Goal: Navigation & Orientation: Find specific page/section

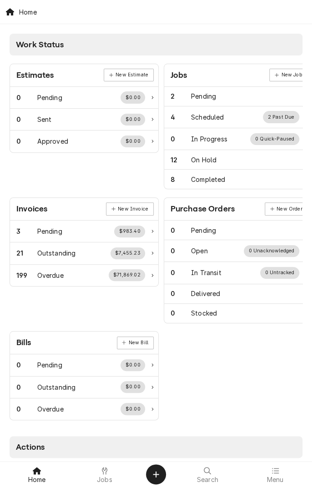
click at [108, 478] on span "Jobs" at bounding box center [104, 480] width 15 height 7
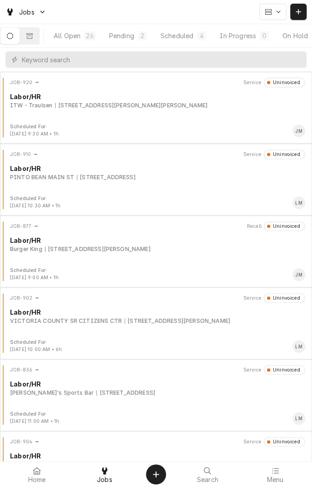
click at [113, 391] on div "[STREET_ADDRESS]" at bounding box center [125, 393] width 59 height 8
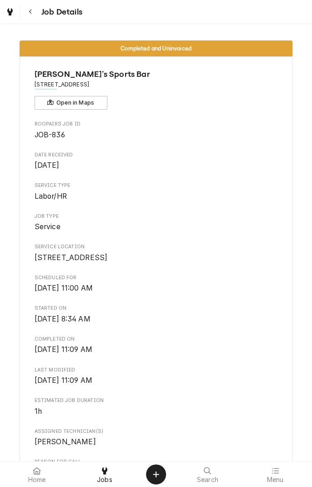
click at [30, 11] on icon "Navigate back" at bounding box center [31, 12] width 4 height 6
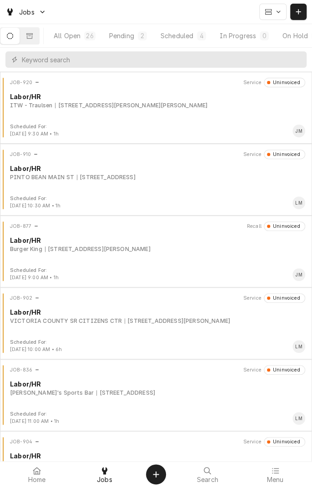
click at [128, 41] on button "Pending 2" at bounding box center [128, 36] width 51 height 16
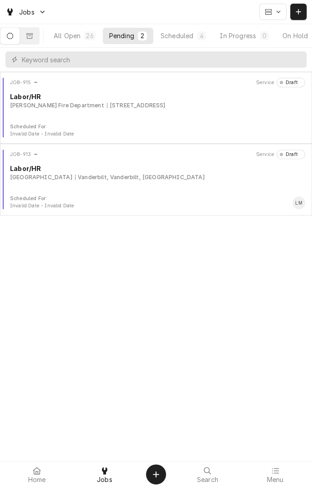
click at [186, 35] on div "Scheduled" at bounding box center [177, 36] width 33 height 10
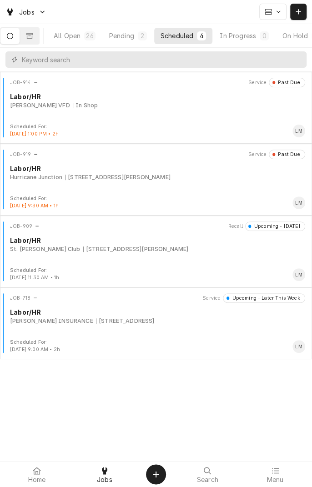
click at [128, 179] on div "1502 Maple, Port O'Connor, TX 77982" at bounding box center [118, 177] width 106 height 8
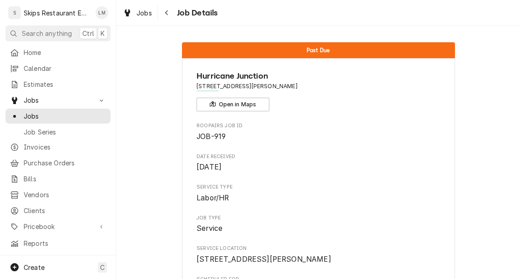
click at [312, 24] on div "Jobs Job Details" at bounding box center [319, 12] width 404 height 25
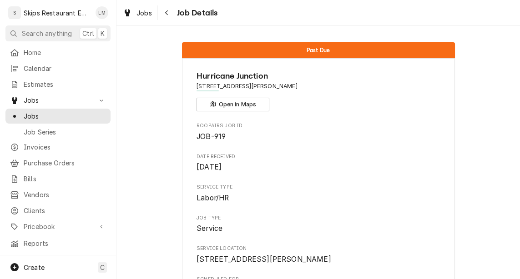
click at [312, 25] on div "Jobs Job Details" at bounding box center [319, 12] width 404 height 25
click at [312, 19] on div "Jobs Job Details" at bounding box center [319, 12] width 404 height 25
click at [312, 17] on div "Jobs Job Details" at bounding box center [319, 12] width 404 height 25
click at [312, 16] on div "Jobs Job Details" at bounding box center [319, 12] width 404 height 25
click at [312, 17] on div "Jobs Job Details" at bounding box center [319, 12] width 404 height 25
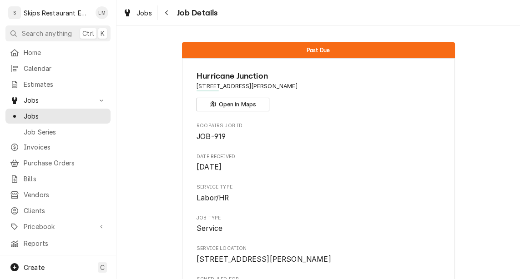
click at [312, 18] on div "Jobs Job Details" at bounding box center [319, 12] width 404 height 25
click at [312, 19] on div "Jobs Job Details" at bounding box center [319, 12] width 404 height 25
click at [312, 18] on div "Jobs Job Details" at bounding box center [319, 12] width 404 height 25
click at [312, 17] on div "Jobs Job Details" at bounding box center [319, 12] width 404 height 25
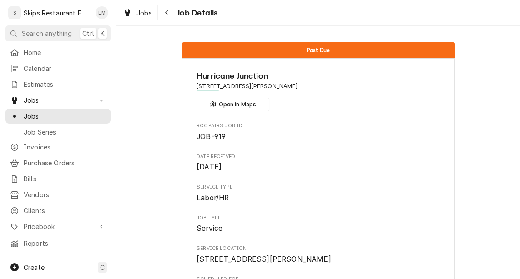
click at [312, 17] on div "Jobs Job Details" at bounding box center [319, 12] width 404 height 25
click at [312, 18] on div "Jobs Job Details" at bounding box center [319, 12] width 404 height 25
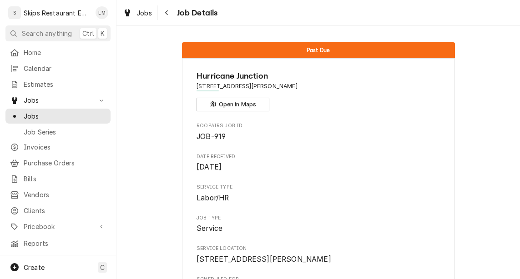
click at [312, 18] on div "Jobs Job Details" at bounding box center [319, 12] width 404 height 25
click at [312, 20] on div "Jobs Job Details" at bounding box center [319, 12] width 404 height 25
click at [312, 19] on div "Jobs Job Details" at bounding box center [319, 12] width 404 height 25
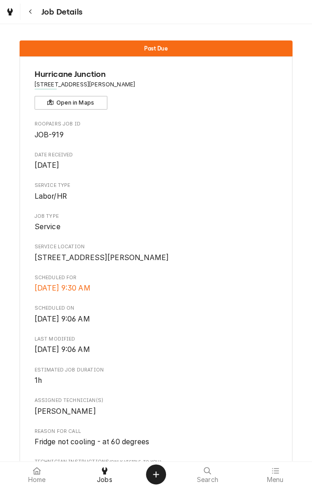
click at [284, 419] on div "Hurricane Junction [STREET_ADDRESS][PERSON_NAME] Open in Maps Roopairs Job ID J…" at bounding box center [156, 447] width 273 height 783
click at [291, 421] on div "Hurricane Junction [STREET_ADDRESS][PERSON_NAME] Open in Maps Roopairs Job ID J…" at bounding box center [156, 447] width 273 height 783
click at [280, 400] on div "Hurricane Junction [STREET_ADDRESS][PERSON_NAME] Open in Maps Roopairs Job ID J…" at bounding box center [156, 447] width 273 height 783
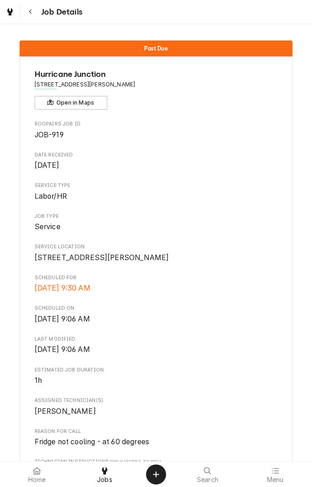
click at [281, 406] on div "Hurricane Junction [STREET_ADDRESS][PERSON_NAME] Open in Maps Roopairs Job ID J…" at bounding box center [156, 447] width 273 height 783
click at [283, 400] on div "Hurricane Junction [STREET_ADDRESS][PERSON_NAME] Open in Maps Roopairs Job ID J…" at bounding box center [156, 447] width 273 height 783
click at [281, 400] on div "Hurricane Junction [STREET_ADDRESS][PERSON_NAME] Open in Maps Roopairs Job ID J…" at bounding box center [156, 447] width 273 height 783
click at [282, 406] on div "Hurricane Junction [STREET_ADDRESS][PERSON_NAME] Open in Maps Roopairs Job ID J…" at bounding box center [156, 447] width 273 height 783
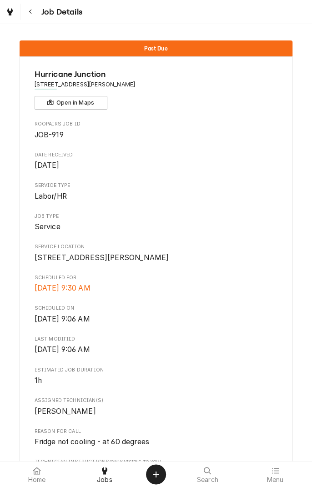
click at [280, 400] on div "Hurricane Junction [STREET_ADDRESS][PERSON_NAME] Open in Maps Roopairs Job ID J…" at bounding box center [156, 447] width 273 height 783
click at [281, 400] on div "Hurricane Junction [STREET_ADDRESS][PERSON_NAME] Open in Maps Roopairs Job ID J…" at bounding box center [156, 447] width 273 height 783
click at [281, 406] on div "Hurricane Junction [STREET_ADDRESS][PERSON_NAME] Open in Maps Roopairs Job ID J…" at bounding box center [156, 447] width 273 height 783
click at [280, 399] on div "Hurricane Junction [STREET_ADDRESS][PERSON_NAME] Open in Maps Roopairs Job ID J…" at bounding box center [156, 447] width 273 height 783
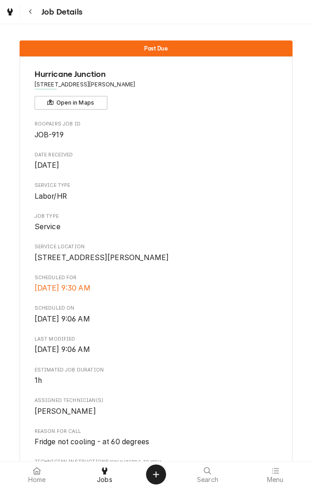
click at [280, 399] on div "Hurricane Junction [STREET_ADDRESS][PERSON_NAME] Open in Maps Roopairs Job ID J…" at bounding box center [156, 447] width 273 height 783
click at [280, 400] on div "Hurricane Junction [STREET_ADDRESS][PERSON_NAME] Open in Maps Roopairs Job ID J…" at bounding box center [156, 447] width 273 height 783
click at [280, 399] on div "Hurricane Junction [STREET_ADDRESS][PERSON_NAME] Open in Maps Roopairs Job ID J…" at bounding box center [156, 447] width 273 height 783
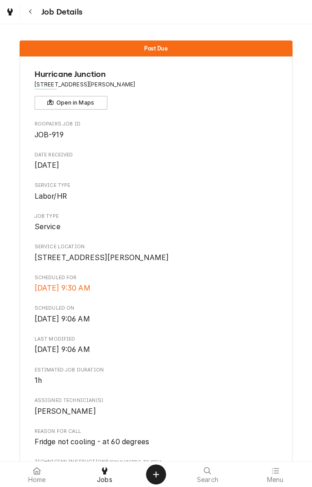
click at [280, 399] on div "Hurricane Junction [STREET_ADDRESS][PERSON_NAME] Open in Maps Roopairs Job ID J…" at bounding box center [156, 447] width 273 height 783
click at [281, 406] on div "Hurricane Junction [STREET_ADDRESS][PERSON_NAME] Open in Maps Roopairs Job ID J…" at bounding box center [156, 447] width 273 height 783
click at [285, 419] on div "Hurricane Junction [STREET_ADDRESS][PERSON_NAME] Open in Maps Roopairs Job ID J…" at bounding box center [156, 447] width 273 height 783
click at [291, 421] on div "Hurricane Junction [STREET_ADDRESS][PERSON_NAME] Open in Maps Roopairs Job ID J…" at bounding box center [156, 447] width 273 height 783
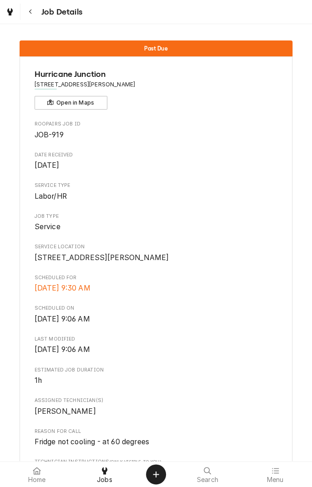
click at [281, 406] on div "Hurricane Junction [STREET_ADDRESS][PERSON_NAME] Open in Maps Roopairs Job ID J…" at bounding box center [156, 447] width 273 height 783
click at [291, 421] on div "Hurricane Junction [STREET_ADDRESS][PERSON_NAME] Open in Maps Roopairs Job ID J…" at bounding box center [156, 447] width 273 height 783
click at [283, 400] on div "Hurricane Junction [STREET_ADDRESS][PERSON_NAME] Open in Maps Roopairs Job ID J…" at bounding box center [156, 447] width 273 height 783
click at [280, 399] on div "Hurricane Junction [STREET_ADDRESS][PERSON_NAME] Open in Maps Roopairs Job ID J…" at bounding box center [156, 447] width 273 height 783
click at [291, 421] on div "Hurricane Junction [STREET_ADDRESS][PERSON_NAME] Open in Maps Roopairs Job ID J…" at bounding box center [156, 447] width 273 height 783
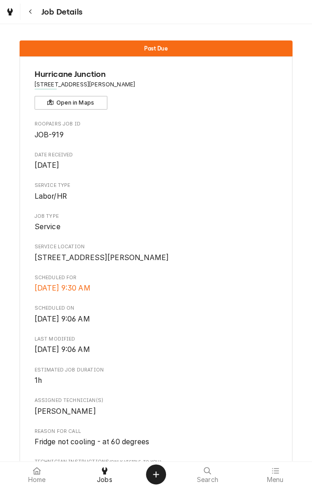
click at [280, 399] on div "Hurricane Junction [STREET_ADDRESS][PERSON_NAME] Open in Maps Roopairs Job ID J…" at bounding box center [156, 447] width 273 height 783
click at [281, 399] on div "Hurricane Junction [STREET_ADDRESS][PERSON_NAME] Open in Maps Roopairs Job ID J…" at bounding box center [156, 447] width 273 height 783
click at [283, 400] on div "Hurricane Junction [STREET_ADDRESS][PERSON_NAME] Open in Maps Roopairs Job ID J…" at bounding box center [156, 447] width 273 height 783
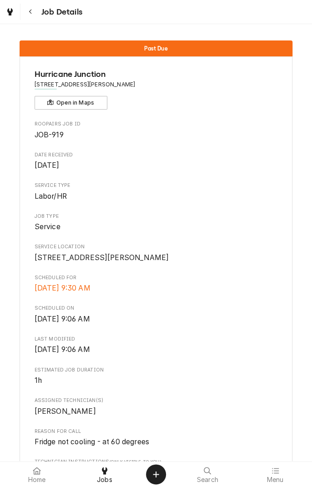
click at [281, 399] on div "Hurricane Junction [STREET_ADDRESS][PERSON_NAME] Open in Maps Roopairs Job ID J…" at bounding box center [156, 447] width 273 height 783
click at [291, 420] on div "Hurricane Junction [STREET_ADDRESS][PERSON_NAME] Open in Maps Roopairs Job ID J…" at bounding box center [156, 447] width 273 height 783
click at [285, 418] on div "Hurricane Junction [STREET_ADDRESS][PERSON_NAME] Open in Maps Roopairs Job ID J…" at bounding box center [156, 447] width 273 height 783
click at [281, 405] on div "Hurricane Junction [STREET_ADDRESS][PERSON_NAME] Open in Maps Roopairs Job ID J…" at bounding box center [156, 447] width 273 height 783
click at [280, 399] on div "Hurricane Junction [STREET_ADDRESS][PERSON_NAME] Open in Maps Roopairs Job ID J…" at bounding box center [156, 447] width 273 height 783
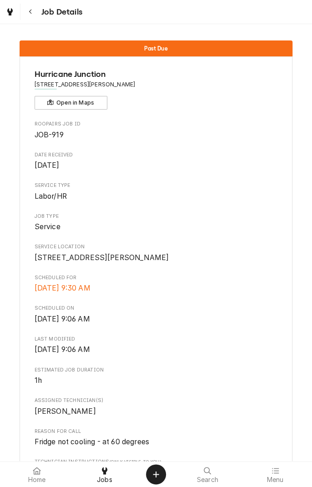
click at [280, 399] on div "Hurricane Junction [STREET_ADDRESS][PERSON_NAME] Open in Maps Roopairs Job ID J…" at bounding box center [156, 447] width 273 height 783
click at [291, 420] on div "Hurricane Junction [STREET_ADDRESS][PERSON_NAME] Open in Maps Roopairs Job ID J…" at bounding box center [156, 447] width 273 height 783
click at [280, 399] on div "Hurricane Junction [STREET_ADDRESS][PERSON_NAME] Open in Maps Roopairs Job ID J…" at bounding box center [156, 447] width 273 height 783
click at [291, 421] on div "Hurricane Junction [STREET_ADDRESS][PERSON_NAME] Open in Maps Roopairs Job ID J…" at bounding box center [156, 447] width 273 height 783
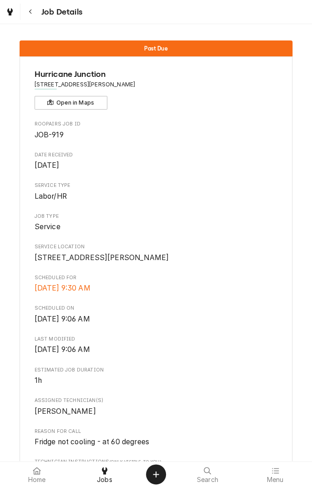
click at [280, 399] on div "Hurricane Junction [STREET_ADDRESS][PERSON_NAME] Open in Maps Roopairs Job ID J…" at bounding box center [156, 447] width 273 height 783
click at [281, 399] on div "Hurricane Junction [STREET_ADDRESS][PERSON_NAME] Open in Maps Roopairs Job ID J…" at bounding box center [156, 447] width 273 height 783
click at [280, 399] on div "Hurricane Junction [STREET_ADDRESS][PERSON_NAME] Open in Maps Roopairs Job ID J…" at bounding box center [156, 447] width 273 height 783
click at [283, 400] on div "Hurricane Junction [STREET_ADDRESS][PERSON_NAME] Open in Maps Roopairs Job ID J…" at bounding box center [156, 447] width 273 height 783
click at [285, 419] on div "Hurricane Junction [STREET_ADDRESS][PERSON_NAME] Open in Maps Roopairs Job ID J…" at bounding box center [156, 447] width 273 height 783
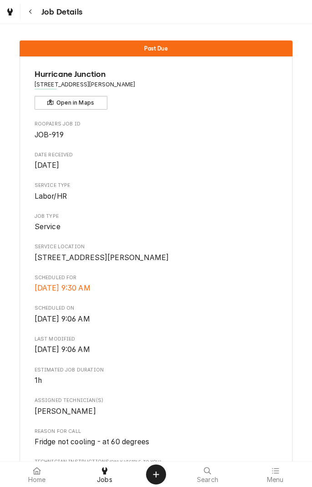
click at [280, 400] on div "Hurricane Junction [STREET_ADDRESS][PERSON_NAME] Open in Maps Roopairs Job ID J…" at bounding box center [156, 447] width 273 height 783
click at [281, 406] on div "Hurricane Junction [STREET_ADDRESS][PERSON_NAME] Open in Maps Roopairs Job ID J…" at bounding box center [156, 447] width 273 height 783
click at [283, 400] on div "Hurricane Junction [STREET_ADDRESS][PERSON_NAME] Open in Maps Roopairs Job ID J…" at bounding box center [156, 447] width 273 height 783
click at [283, 399] on div "Hurricane Junction [STREET_ADDRESS][PERSON_NAME] Open in Maps Roopairs Job ID J…" at bounding box center [156, 447] width 273 height 783
click at [284, 419] on div "Hurricane Junction [STREET_ADDRESS][PERSON_NAME] Open in Maps Roopairs Job ID J…" at bounding box center [156, 447] width 273 height 783
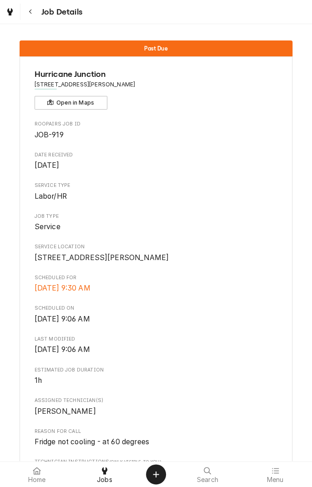
click at [280, 399] on div "Hurricane Junction [STREET_ADDRESS][PERSON_NAME] Open in Maps Roopairs Job ID J…" at bounding box center [156, 447] width 273 height 783
click at [291, 421] on div "Hurricane Junction [STREET_ADDRESS][PERSON_NAME] Open in Maps Roopairs Job ID J…" at bounding box center [156, 447] width 273 height 783
click at [280, 399] on div "Hurricane Junction [STREET_ADDRESS][PERSON_NAME] Open in Maps Roopairs Job ID J…" at bounding box center [156, 447] width 273 height 783
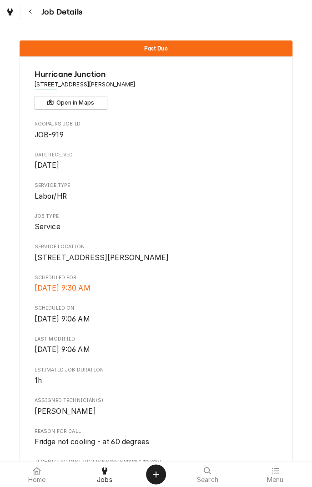
click at [281, 399] on div "Hurricane Junction [STREET_ADDRESS][PERSON_NAME] Open in Maps Roopairs Job ID J…" at bounding box center [156, 447] width 273 height 783
click at [280, 399] on div "Hurricane Junction [STREET_ADDRESS][PERSON_NAME] Open in Maps Roopairs Job ID J…" at bounding box center [156, 447] width 273 height 783
click at [281, 399] on div "Hurricane Junction [STREET_ADDRESS][PERSON_NAME] Open in Maps Roopairs Job ID J…" at bounding box center [156, 447] width 273 height 783
click at [291, 421] on div "Hurricane Junction [STREET_ADDRESS][PERSON_NAME] Open in Maps Roopairs Job ID J…" at bounding box center [156, 447] width 273 height 783
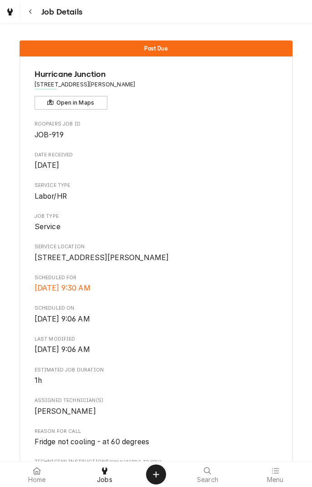
click at [280, 399] on div "Hurricane Junction [STREET_ADDRESS][PERSON_NAME] Open in Maps Roopairs Job ID J…" at bounding box center [156, 447] width 273 height 783
click at [291, 421] on div "Hurricane Junction [STREET_ADDRESS][PERSON_NAME] Open in Maps Roopairs Job ID J…" at bounding box center [156, 447] width 273 height 783
click at [280, 399] on div "Hurricane Junction [STREET_ADDRESS][PERSON_NAME] Open in Maps Roopairs Job ID J…" at bounding box center [156, 447] width 273 height 783
click at [281, 399] on div "Hurricane Junction [STREET_ADDRESS][PERSON_NAME] Open in Maps Roopairs Job ID J…" at bounding box center [156, 447] width 273 height 783
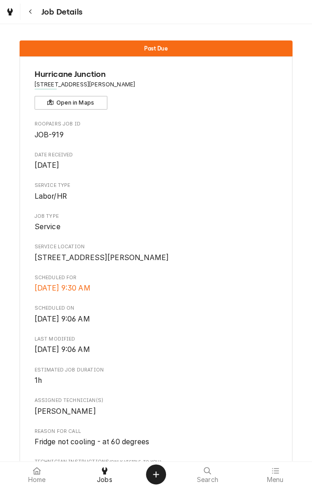
click at [280, 399] on div "Hurricane Junction [STREET_ADDRESS][PERSON_NAME] Open in Maps Roopairs Job ID J…" at bounding box center [156, 447] width 273 height 783
click at [281, 399] on div "Hurricane Junction [STREET_ADDRESS][PERSON_NAME] Open in Maps Roopairs Job ID J…" at bounding box center [156, 447] width 273 height 783
click at [280, 399] on div "Hurricane Junction [STREET_ADDRESS][PERSON_NAME] Open in Maps Roopairs Job ID J…" at bounding box center [156, 447] width 273 height 783
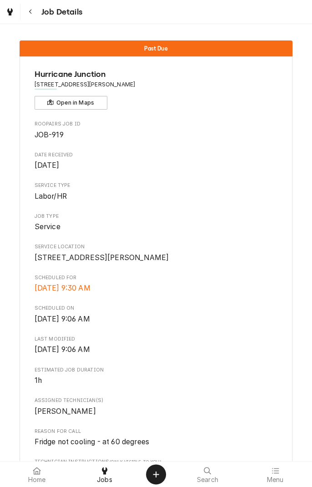
click at [280, 399] on div "Hurricane Junction [STREET_ADDRESS][PERSON_NAME] Open in Maps Roopairs Job ID J…" at bounding box center [156, 447] width 273 height 783
click at [281, 399] on div "Hurricane Junction [STREET_ADDRESS][PERSON_NAME] Open in Maps Roopairs Job ID J…" at bounding box center [156, 447] width 273 height 783
click at [282, 405] on div "Hurricane Junction [STREET_ADDRESS][PERSON_NAME] Open in Maps Roopairs Job ID J…" at bounding box center [156, 447] width 273 height 783
click at [281, 399] on div "Hurricane Junction [STREET_ADDRESS][PERSON_NAME] Open in Maps Roopairs Job ID J…" at bounding box center [156, 447] width 273 height 783
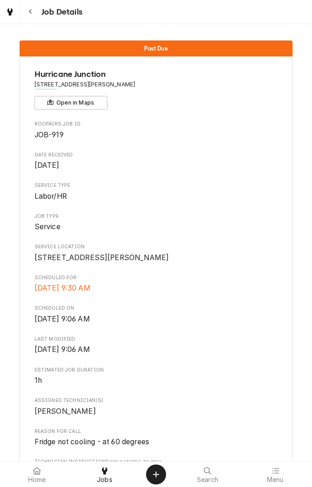
click at [281, 399] on div "Hurricane Junction [STREET_ADDRESS][PERSON_NAME] Open in Maps Roopairs Job ID J…" at bounding box center [156, 447] width 273 height 783
click at [284, 418] on div "Hurricane Junction [STREET_ADDRESS][PERSON_NAME] Open in Maps Roopairs Job ID J…" at bounding box center [156, 447] width 273 height 783
click at [281, 399] on div "Hurricane Junction [STREET_ADDRESS][PERSON_NAME] Open in Maps Roopairs Job ID J…" at bounding box center [156, 447] width 273 height 783
click at [283, 399] on div "Hurricane Junction [STREET_ADDRESS][PERSON_NAME] Open in Maps Roopairs Job ID J…" at bounding box center [156, 447] width 273 height 783
click at [280, 399] on div "Hurricane Junction [STREET_ADDRESS][PERSON_NAME] Open in Maps Roopairs Job ID J…" at bounding box center [156, 447] width 273 height 783
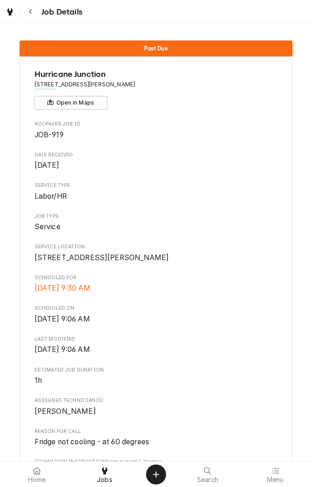
click at [280, 399] on div "Hurricane Junction [STREET_ADDRESS][PERSON_NAME] Open in Maps Roopairs Job ID J…" at bounding box center [156, 447] width 273 height 783
click at [281, 399] on div "Hurricane Junction [STREET_ADDRESS][PERSON_NAME] Open in Maps Roopairs Job ID J…" at bounding box center [156, 447] width 273 height 783
click at [281, 405] on div "Hurricane Junction [STREET_ADDRESS][PERSON_NAME] Open in Maps Roopairs Job ID J…" at bounding box center [156, 447] width 273 height 783
click at [281, 399] on div "Hurricane Junction [STREET_ADDRESS][PERSON_NAME] Open in Maps Roopairs Job ID J…" at bounding box center [156, 447] width 273 height 783
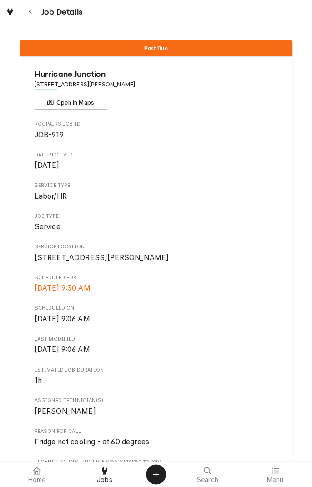
click at [281, 399] on div "Hurricane Junction [STREET_ADDRESS][PERSON_NAME] Open in Maps Roopairs Job ID J…" at bounding box center [156, 447] width 273 height 783
click at [291, 420] on div "Hurricane Junction [STREET_ADDRESS][PERSON_NAME] Open in Maps Roopairs Job ID J…" at bounding box center [156, 447] width 273 height 783
click at [281, 399] on div "Hurricane Junction [STREET_ADDRESS][PERSON_NAME] Open in Maps Roopairs Job ID J…" at bounding box center [156, 447] width 273 height 783
click at [283, 399] on div "Hurricane Junction [STREET_ADDRESS][PERSON_NAME] Open in Maps Roopairs Job ID J…" at bounding box center [156, 447] width 273 height 783
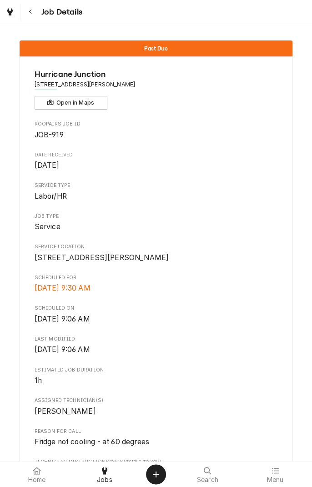
click at [283, 399] on div "Hurricane Junction [STREET_ADDRESS][PERSON_NAME] Open in Maps Roopairs Job ID J…" at bounding box center [156, 447] width 273 height 783
click at [281, 399] on div "Hurricane Junction [STREET_ADDRESS][PERSON_NAME] Open in Maps Roopairs Job ID J…" at bounding box center [156, 447] width 273 height 783
click at [286, 418] on div "Hurricane Junction [STREET_ADDRESS][PERSON_NAME] Open in Maps Roopairs Job ID J…" at bounding box center [156, 447] width 273 height 783
click at [281, 399] on div "Hurricane Junction [STREET_ADDRESS][PERSON_NAME] Open in Maps Roopairs Job ID J…" at bounding box center [156, 447] width 273 height 783
click at [283, 399] on div "Hurricane Junction [STREET_ADDRESS][PERSON_NAME] Open in Maps Roopairs Job ID J…" at bounding box center [156, 447] width 273 height 783
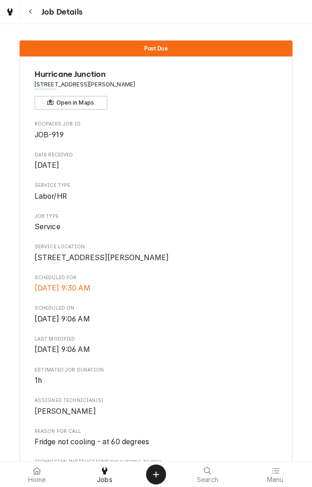
click at [291, 420] on div "Hurricane Junction [STREET_ADDRESS][PERSON_NAME] Open in Maps Roopairs Job ID J…" at bounding box center [156, 447] width 273 height 783
click at [282, 405] on div "Hurricane Junction [STREET_ADDRESS][PERSON_NAME] Open in Maps Roopairs Job ID J…" at bounding box center [156, 447] width 273 height 783
click at [291, 420] on div "Hurricane Junction [STREET_ADDRESS][PERSON_NAME] Open in Maps Roopairs Job ID J…" at bounding box center [156, 447] width 273 height 783
click at [291, 413] on div "Hurricane Junction [STREET_ADDRESS][PERSON_NAME] Open in Maps Roopairs Job ID J…" at bounding box center [156, 447] width 273 height 783
click at [283, 399] on div "Hurricane Junction [STREET_ADDRESS][PERSON_NAME] Open in Maps Roopairs Job ID J…" at bounding box center [156, 447] width 273 height 783
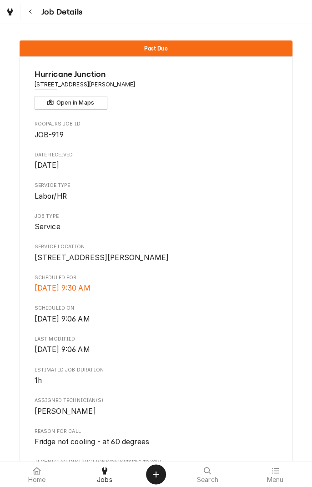
click at [281, 399] on div "Hurricane Junction [STREET_ADDRESS][PERSON_NAME] Open in Maps Roopairs Job ID J…" at bounding box center [156, 447] width 273 height 783
click at [283, 399] on div "Hurricane Junction [STREET_ADDRESS][PERSON_NAME] Open in Maps Roopairs Job ID J…" at bounding box center [156, 447] width 273 height 783
click at [281, 399] on div "Hurricane Junction [STREET_ADDRESS][PERSON_NAME] Open in Maps Roopairs Job ID J…" at bounding box center [156, 447] width 273 height 783
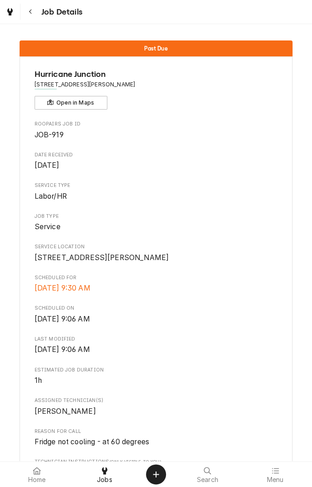
click at [281, 399] on div "Hurricane Junction [STREET_ADDRESS][PERSON_NAME] Open in Maps Roopairs Job ID J…" at bounding box center [156, 447] width 273 height 783
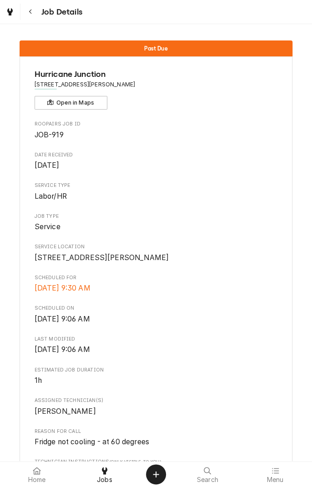
click at [291, 413] on div "Hurricane Junction [STREET_ADDRESS][PERSON_NAME] Open in Maps Roopairs Job ID J…" at bounding box center [156, 447] width 273 height 783
click at [281, 399] on div "Hurricane Junction [STREET_ADDRESS][PERSON_NAME] Open in Maps Roopairs Job ID J…" at bounding box center [156, 447] width 273 height 783
click at [291, 412] on div "Hurricane Junction [STREET_ADDRESS][PERSON_NAME] Open in Maps Roopairs Job ID J…" at bounding box center [156, 447] width 273 height 783
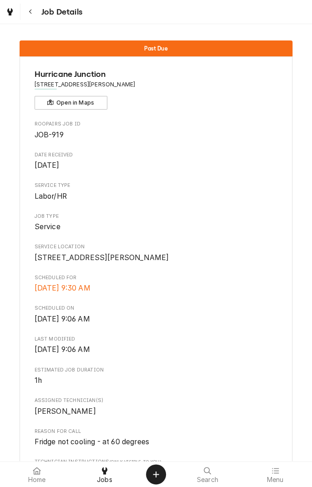
click at [281, 398] on div "Hurricane Junction [STREET_ADDRESS][PERSON_NAME] Open in Maps Roopairs Job ID J…" at bounding box center [156, 447] width 273 height 783
click at [291, 419] on div "Hurricane Junction [STREET_ADDRESS][PERSON_NAME] Open in Maps Roopairs Job ID J…" at bounding box center [156, 447] width 273 height 783
click at [281, 398] on div "Hurricane Junction [STREET_ADDRESS][PERSON_NAME] Open in Maps Roopairs Job ID J…" at bounding box center [156, 447] width 273 height 783
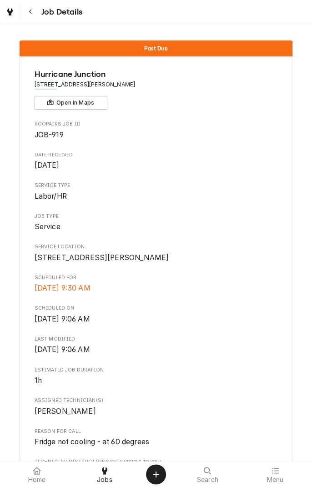
click at [281, 398] on div "Hurricane Junction [STREET_ADDRESS][PERSON_NAME] Open in Maps Roopairs Job ID J…" at bounding box center [156, 447] width 273 height 783
click at [291, 419] on div "Hurricane Junction [STREET_ADDRESS][PERSON_NAME] Open in Maps Roopairs Job ID J…" at bounding box center [156, 447] width 273 height 783
click at [281, 398] on div "Hurricane Junction [STREET_ADDRESS][PERSON_NAME] Open in Maps Roopairs Job ID J…" at bounding box center [156, 447] width 273 height 783
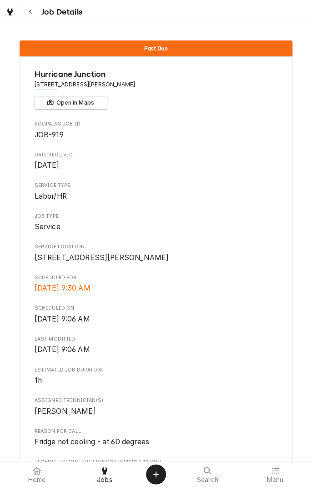
click at [281, 398] on div "Hurricane Junction [STREET_ADDRESS][PERSON_NAME] Open in Maps Roopairs Job ID J…" at bounding box center [156, 447] width 273 height 783
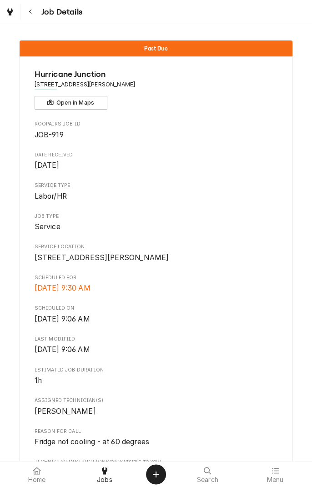
click at [281, 398] on div "Hurricane Junction [STREET_ADDRESS][PERSON_NAME] Open in Maps Roopairs Job ID J…" at bounding box center [156, 447] width 273 height 783
click at [291, 412] on div "Hurricane Junction [STREET_ADDRESS][PERSON_NAME] Open in Maps Roopairs Job ID J…" at bounding box center [156, 447] width 273 height 783
click at [282, 399] on div "Hurricane Junction [STREET_ADDRESS][PERSON_NAME] Open in Maps Roopairs Job ID J…" at bounding box center [156, 447] width 273 height 783
click at [284, 411] on div "Hurricane Junction [STREET_ADDRESS][PERSON_NAME] Open in Maps Roopairs Job ID J…" at bounding box center [156, 447] width 273 height 783
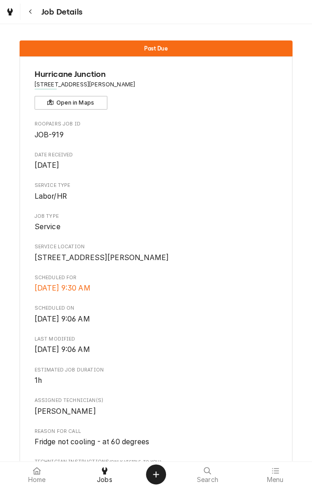
click at [281, 398] on div "Hurricane Junction [STREET_ADDRESS][PERSON_NAME] Open in Maps Roopairs Job ID J…" at bounding box center [156, 447] width 273 height 783
click at [284, 411] on div "Hurricane Junction [STREET_ADDRESS][PERSON_NAME] Open in Maps Roopairs Job ID J…" at bounding box center [156, 447] width 273 height 783
click at [281, 398] on div "Hurricane Junction [STREET_ADDRESS][PERSON_NAME] Open in Maps Roopairs Job ID J…" at bounding box center [156, 447] width 273 height 783
click at [66, 107] on button "Open in Maps" at bounding box center [71, 103] width 73 height 14
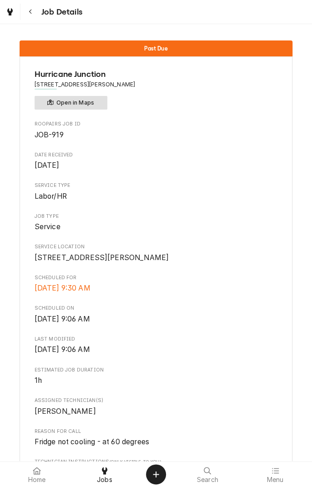
click at [84, 107] on button "Open in Maps" at bounding box center [71, 103] width 73 height 14
